Goal: Task Accomplishment & Management: Manage account settings

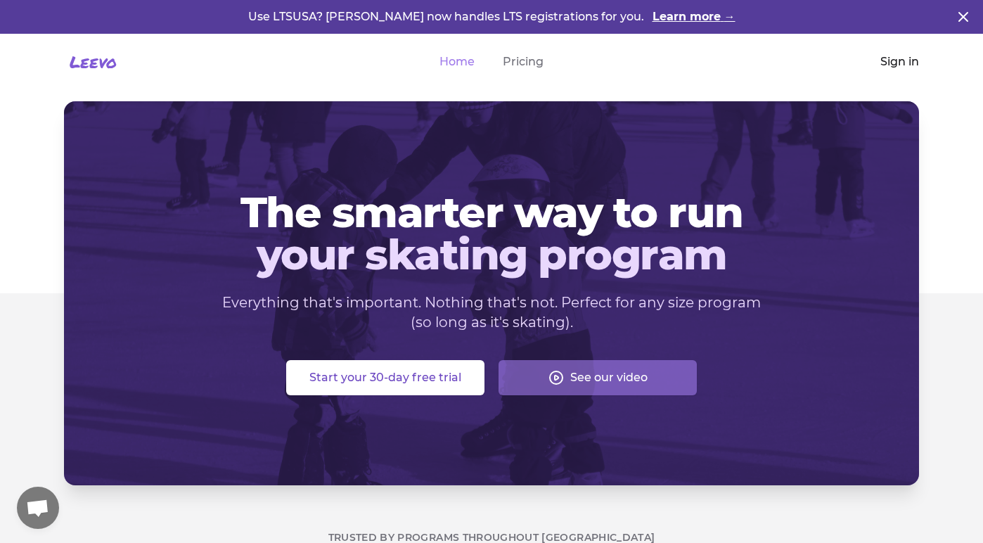
click at [900, 60] on link "Sign in" at bounding box center [900, 61] width 39 height 17
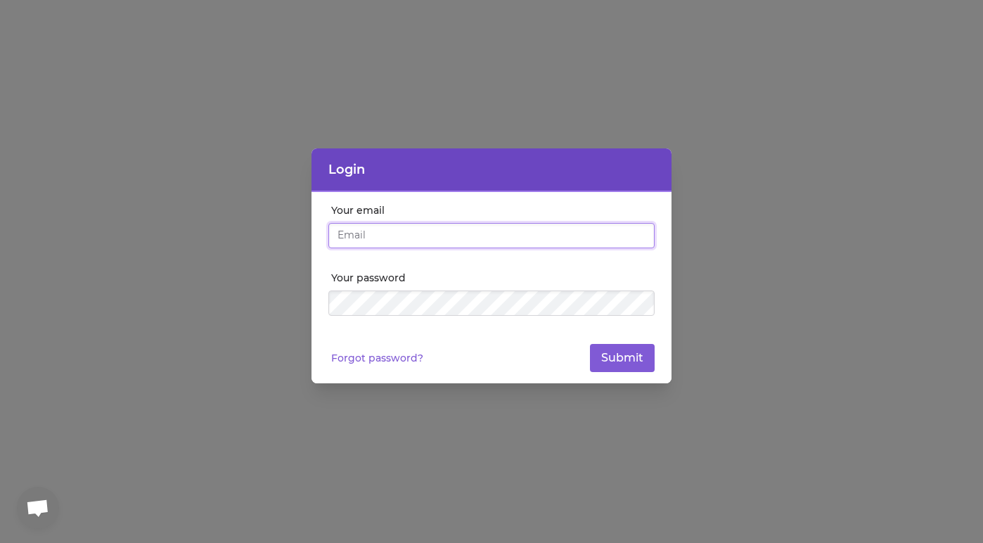
type input "[EMAIL_ADDRESS][DOMAIN_NAME]"
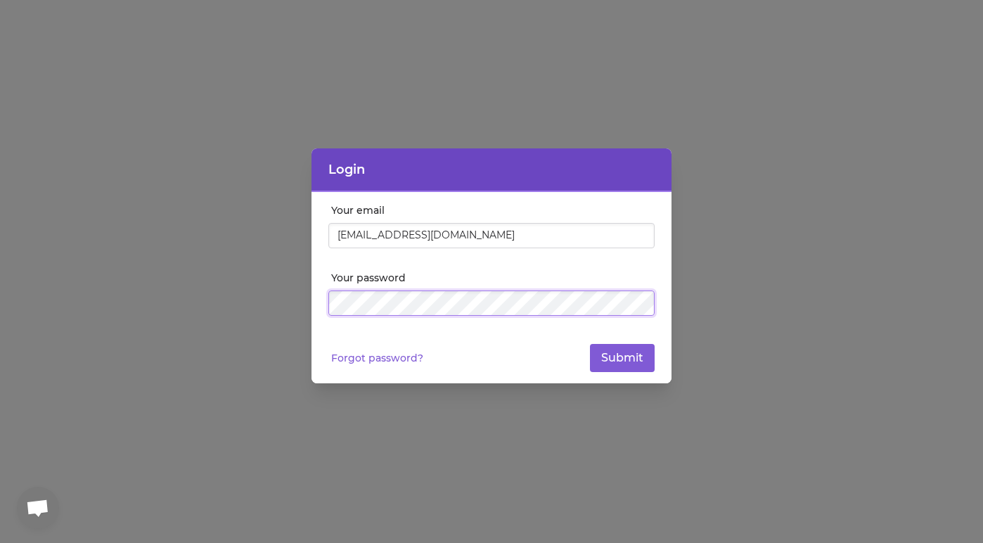
click at [623, 358] on button "Submit" at bounding box center [622, 358] width 65 height 28
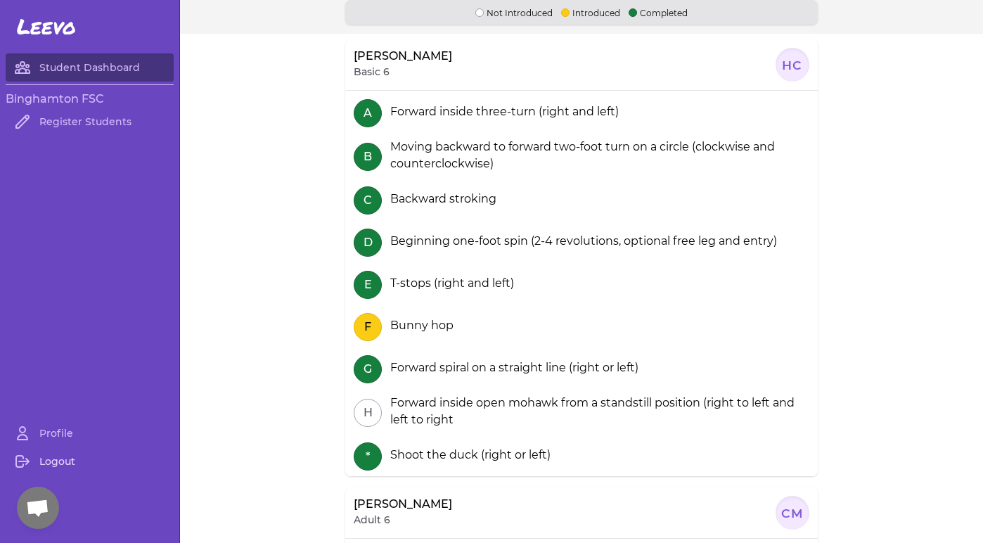
click at [51, 464] on link "Logout" at bounding box center [90, 461] width 168 height 28
